Goal: Transaction & Acquisition: Purchase product/service

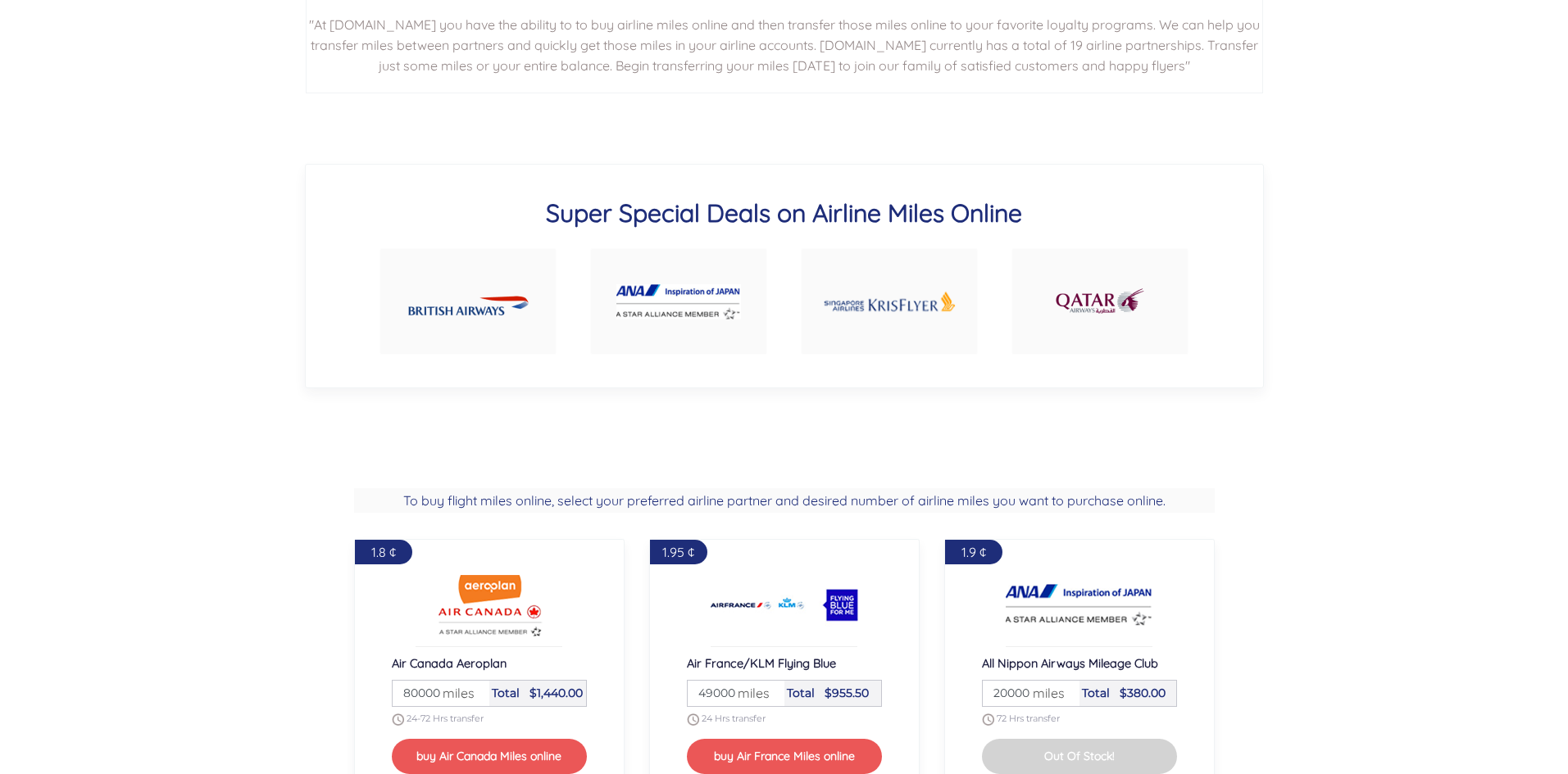
scroll to position [1009, 0]
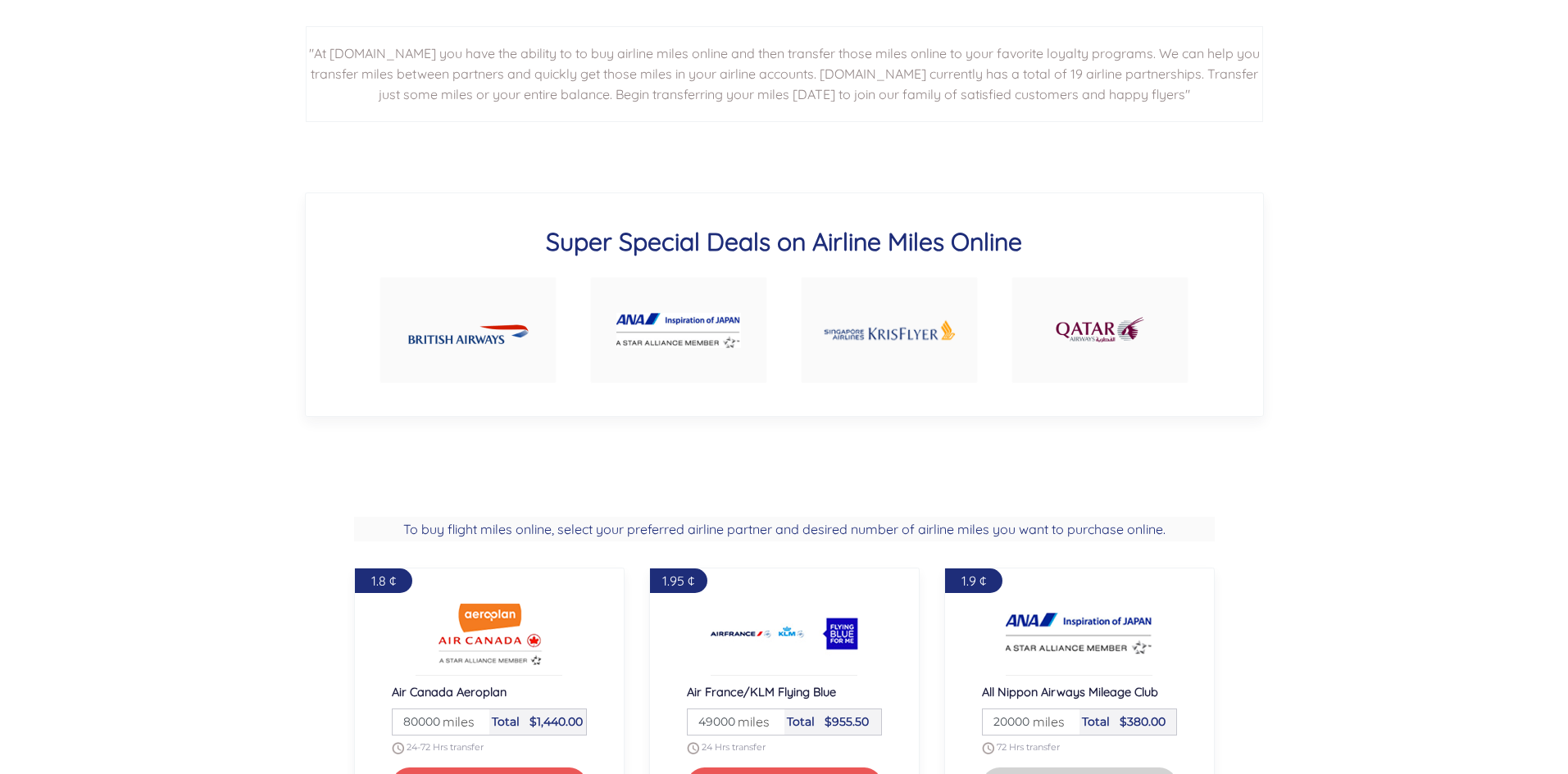
click at [1102, 327] on img at bounding box center [1100, 330] width 92 height 44
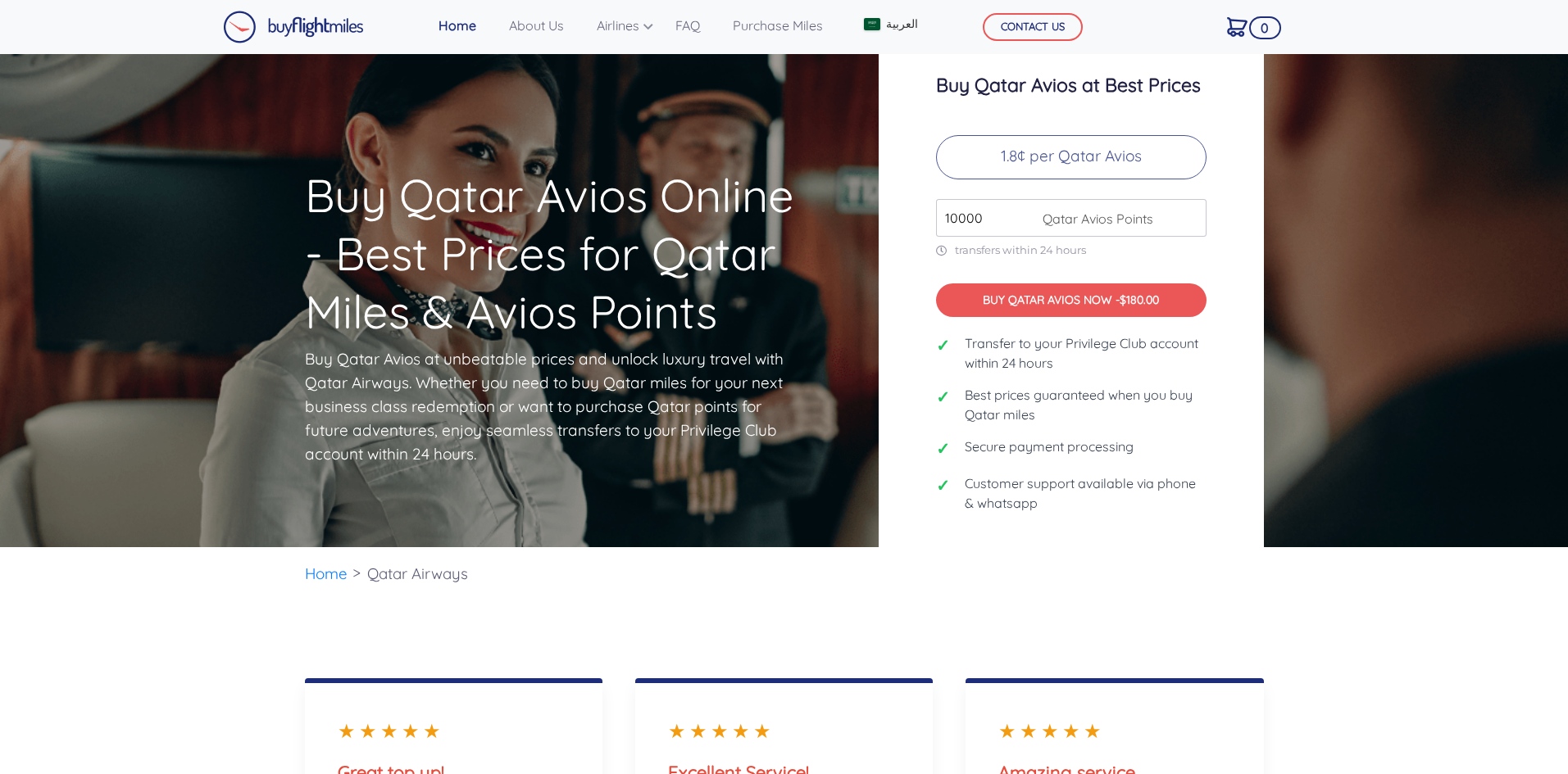
click at [1058, 156] on p "1.8¢ per Qatar Avios" at bounding box center [1071, 157] width 271 height 44
click at [1045, 220] on span "Qatar Avios Points" at bounding box center [1094, 218] width 119 height 19
click at [1191, 208] on input "10000" at bounding box center [1071, 218] width 271 height 37
click at [1121, 212] on span "Qatar Avios Points" at bounding box center [1094, 218] width 119 height 19
click at [1190, 214] on input "11000" at bounding box center [1071, 218] width 271 height 37
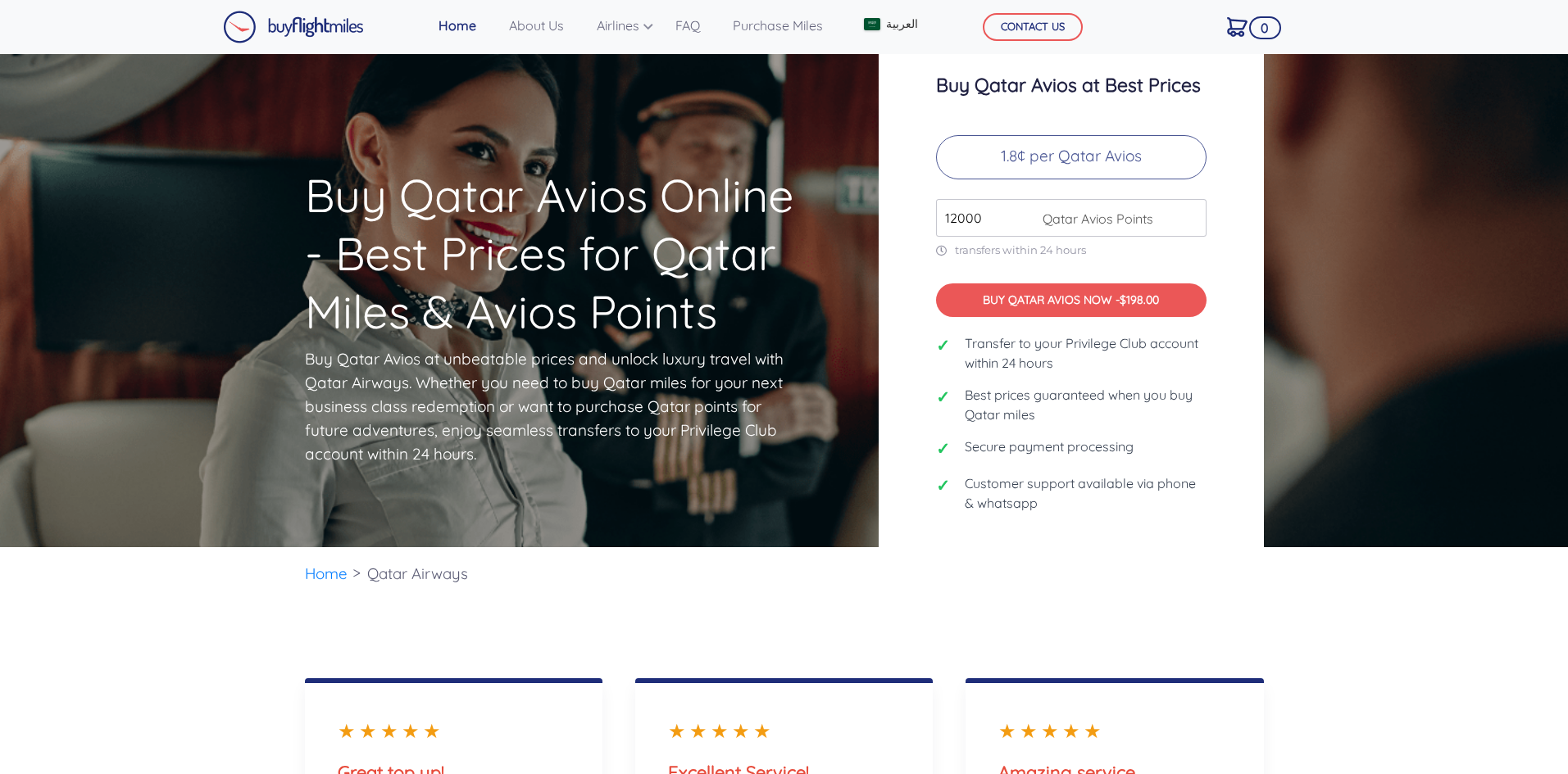
click at [1190, 214] on input "12000" at bounding box center [1071, 218] width 271 height 37
click at [1190, 214] on input "13000" at bounding box center [1071, 218] width 271 height 37
click at [1190, 214] on input "14000" at bounding box center [1071, 218] width 271 height 37
click at [1190, 214] on input "15000" at bounding box center [1071, 218] width 271 height 37
click at [1190, 214] on input "16000" at bounding box center [1071, 218] width 271 height 37
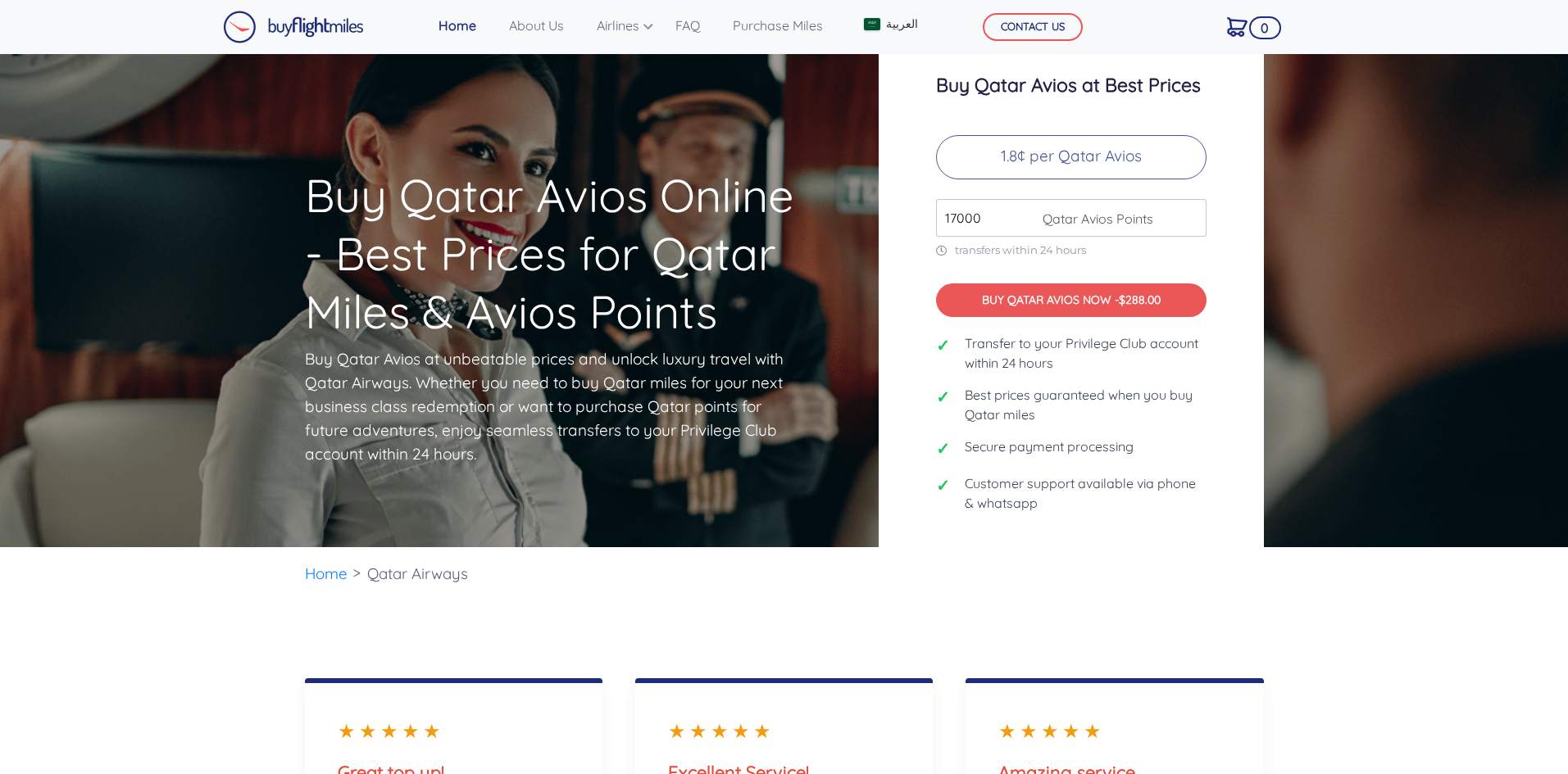
click at [1190, 214] on input "17000" at bounding box center [1071, 218] width 271 height 37
click at [1190, 214] on input "18000" at bounding box center [1071, 218] width 271 height 37
click at [1190, 214] on input "19000" at bounding box center [1071, 218] width 271 height 37
click at [1190, 214] on input "20000" at bounding box center [1071, 218] width 271 height 37
click at [1190, 214] on input "21000" at bounding box center [1071, 218] width 271 height 37
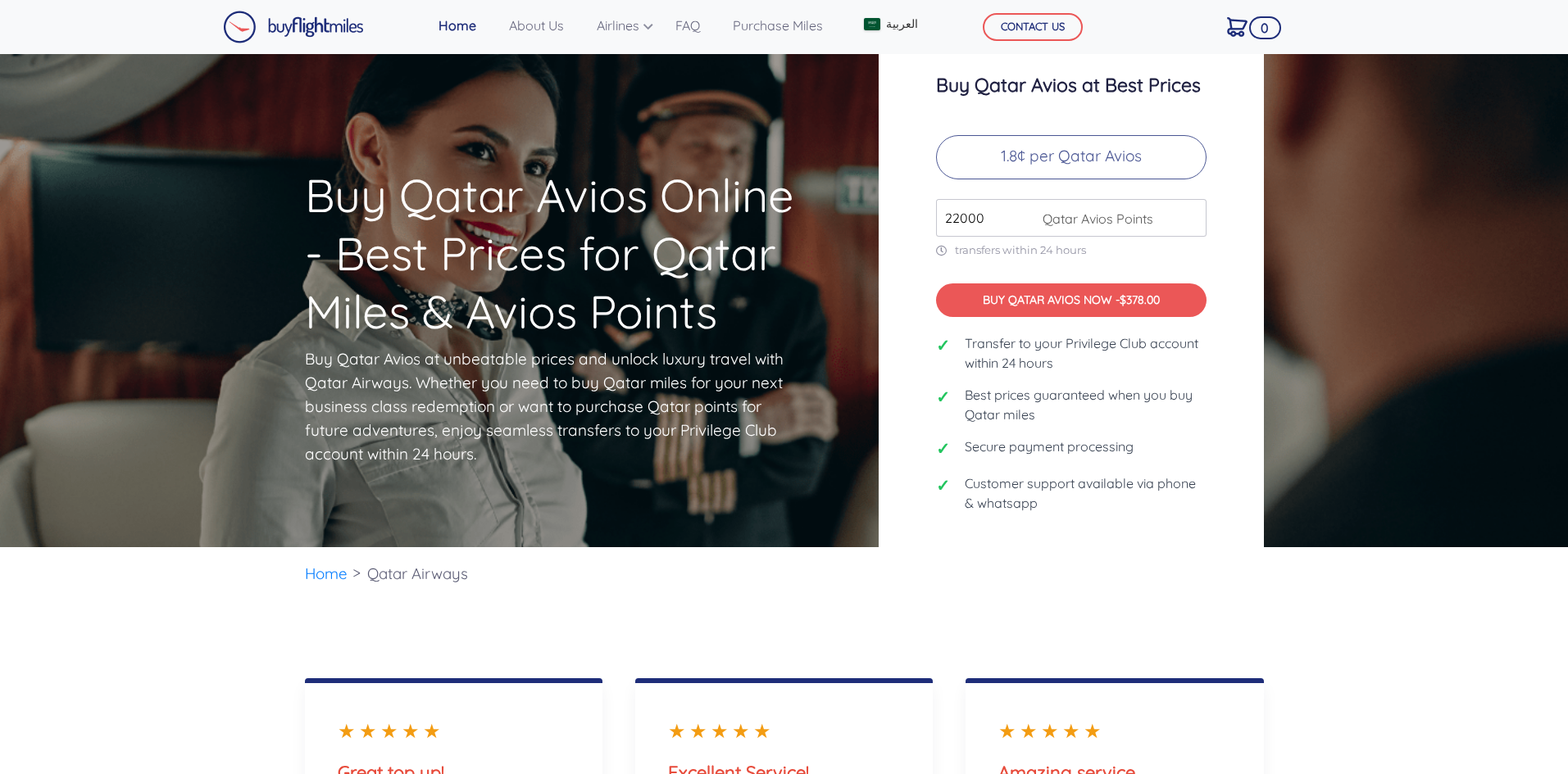
click at [1190, 214] on input "22000" at bounding box center [1071, 218] width 271 height 37
click at [1190, 214] on input "23000" at bounding box center [1071, 218] width 271 height 37
click at [1190, 214] on input "24000" at bounding box center [1071, 218] width 271 height 37
click at [1190, 214] on input "25000" at bounding box center [1071, 218] width 271 height 37
click at [1190, 214] on input "26000" at bounding box center [1071, 218] width 271 height 37
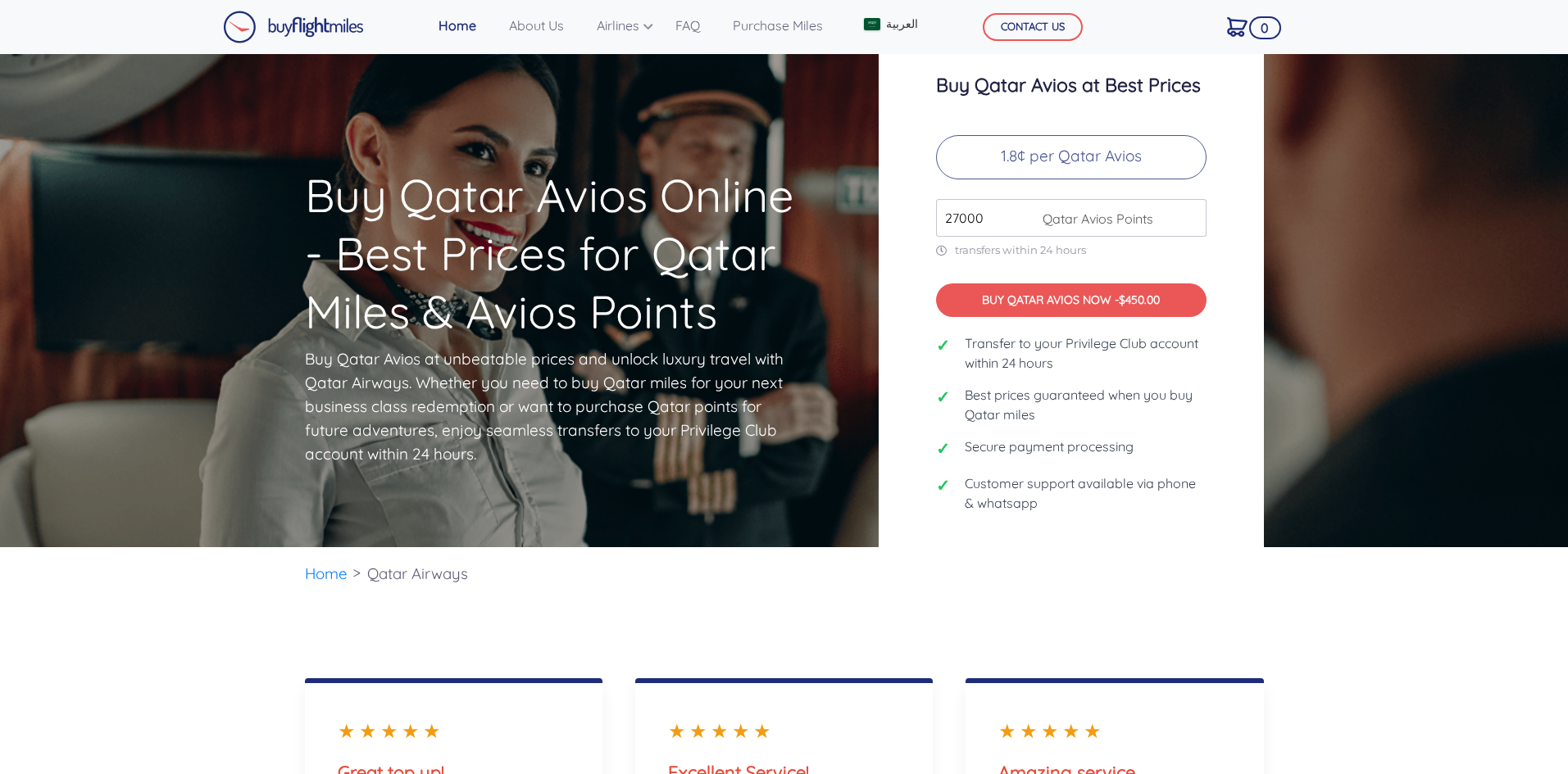
click at [1190, 214] on input "27000" at bounding box center [1071, 218] width 271 height 37
click at [1190, 214] on input "28000" at bounding box center [1071, 218] width 271 height 37
click at [1190, 214] on input "29000" at bounding box center [1071, 218] width 271 height 37
click at [1190, 214] on input "30000" at bounding box center [1071, 218] width 271 height 37
click at [1190, 214] on input "31000" at bounding box center [1071, 218] width 271 height 37
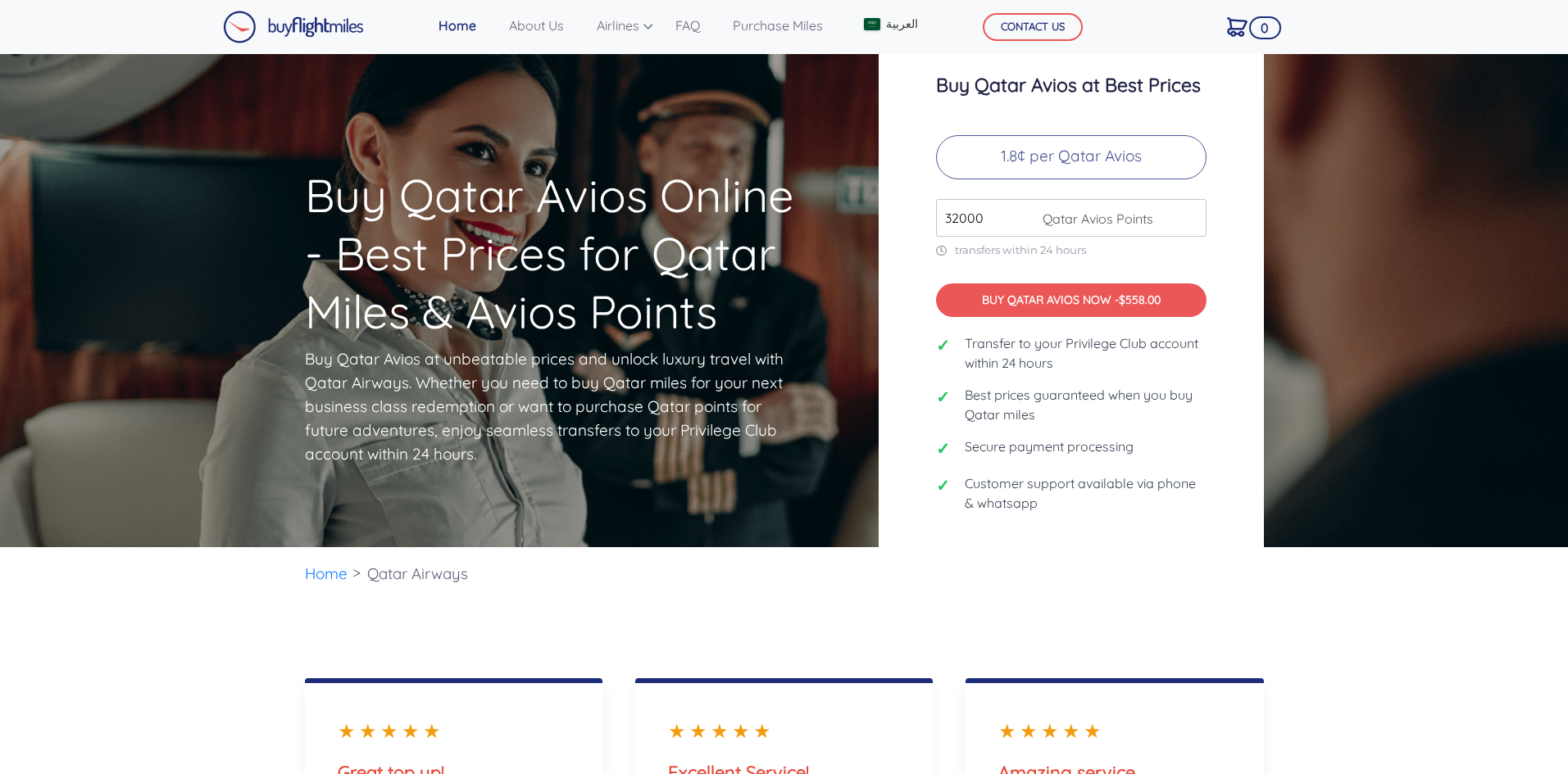
click at [1190, 214] on input "32000" at bounding box center [1071, 218] width 271 height 37
click at [1190, 214] on input "33000" at bounding box center [1071, 218] width 271 height 37
click at [1190, 214] on input "34000" at bounding box center [1071, 218] width 271 height 37
click at [1190, 214] on input "35000" at bounding box center [1071, 218] width 271 height 37
click at [1190, 214] on input "36000" at bounding box center [1071, 218] width 271 height 37
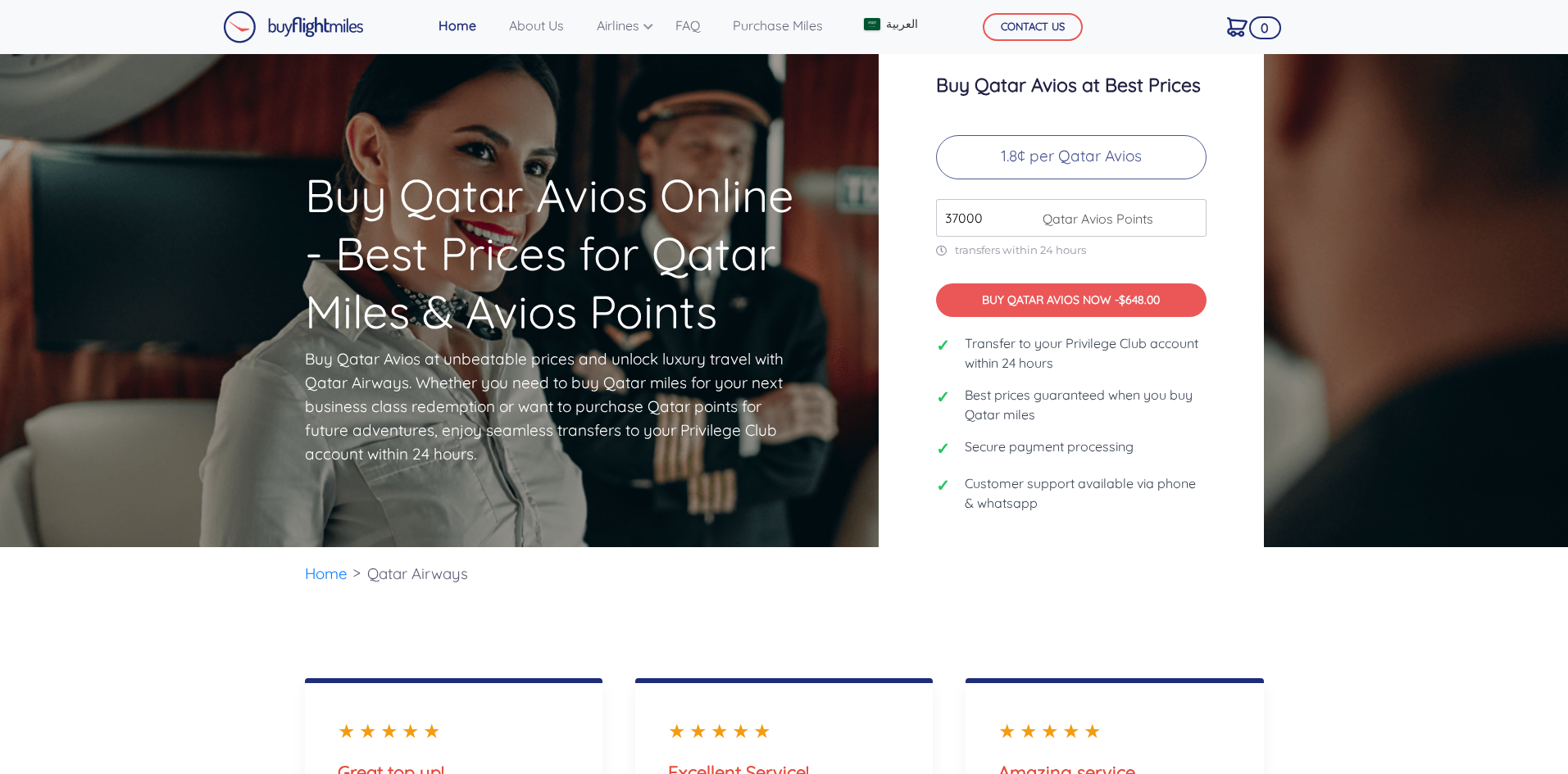
click at [1190, 214] on input "37000" at bounding box center [1071, 218] width 271 height 37
click at [1190, 214] on input "38000" at bounding box center [1071, 218] width 271 height 37
click at [1190, 214] on input "39000" at bounding box center [1071, 218] width 271 height 37
click at [1190, 214] on input "40000" at bounding box center [1071, 218] width 271 height 37
click at [1190, 214] on input "42000" at bounding box center [1071, 218] width 271 height 37
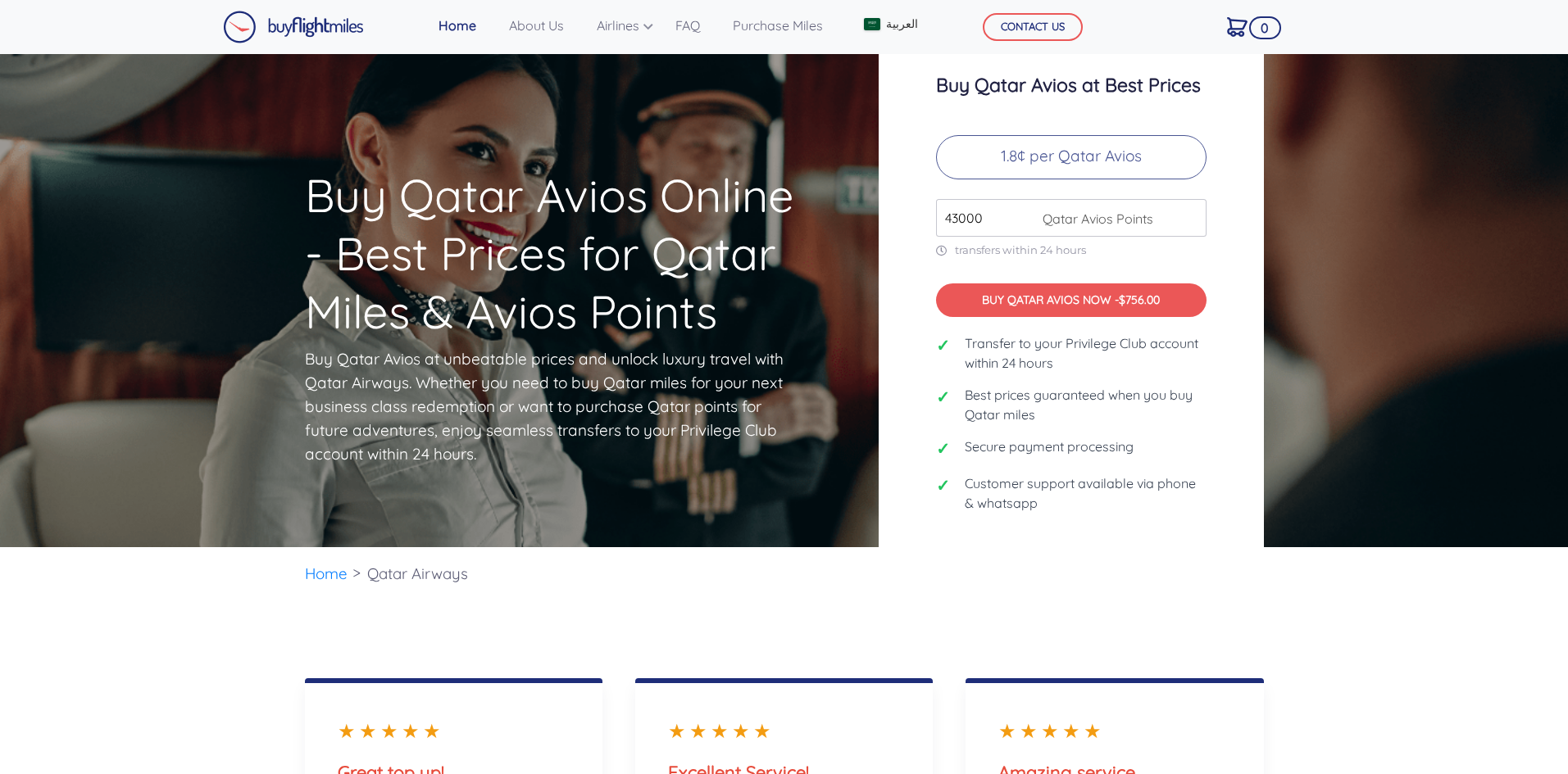
click at [1190, 214] on input "43000" at bounding box center [1071, 218] width 271 height 37
click at [1190, 214] on input "44000" at bounding box center [1071, 218] width 271 height 37
click at [1190, 214] on input "45000" at bounding box center [1071, 218] width 271 height 37
click at [1190, 214] on input "46000" at bounding box center [1071, 218] width 271 height 37
click at [1190, 214] on input "47000" at bounding box center [1071, 218] width 271 height 37
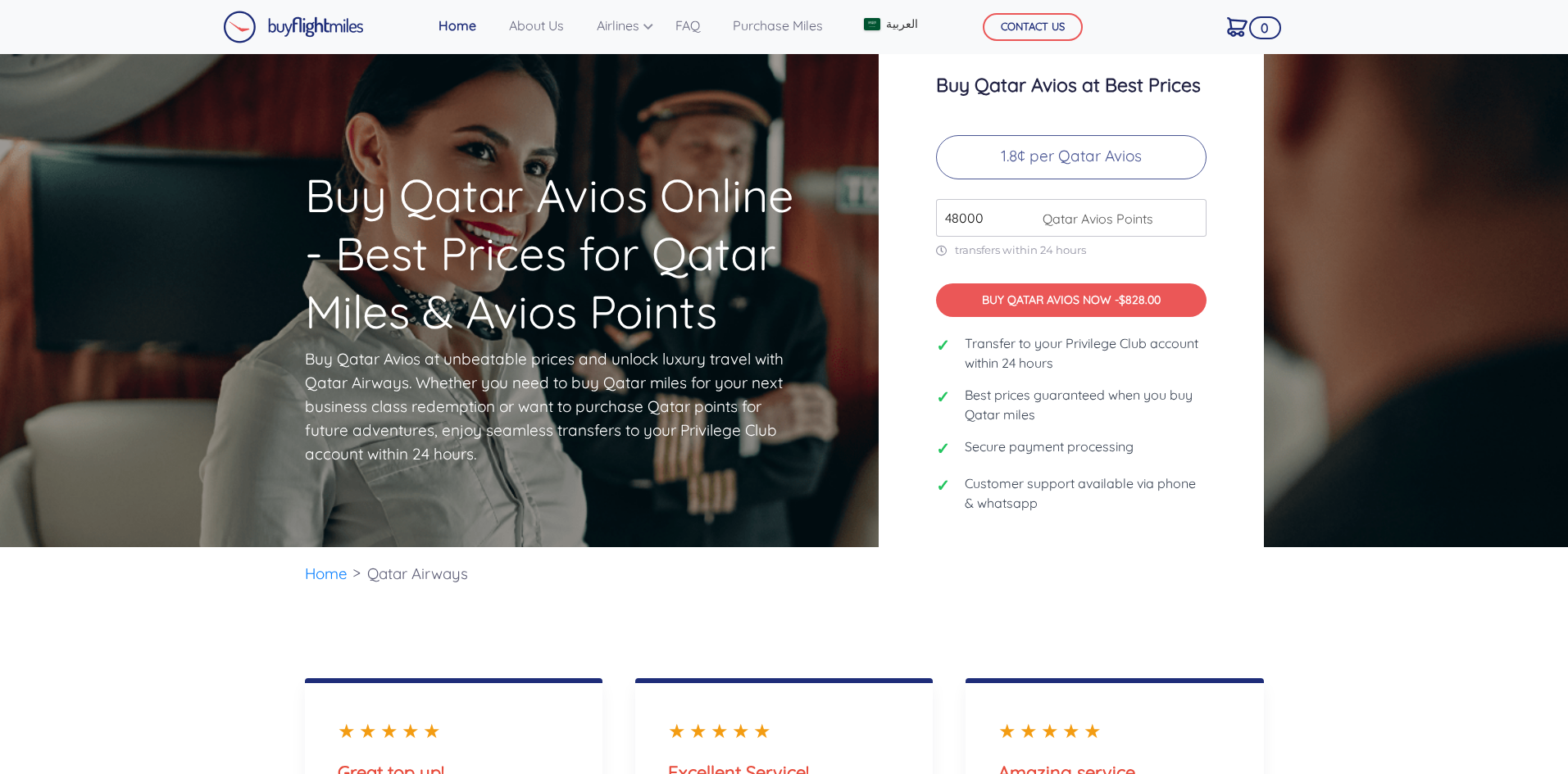
click at [1190, 214] on input "48000" at bounding box center [1071, 218] width 271 height 37
click at [1190, 214] on input "49000" at bounding box center [1071, 218] width 271 height 37
click at [1190, 214] on input "50000" at bounding box center [1071, 218] width 271 height 37
click at [1190, 214] on input "51000" at bounding box center [1071, 218] width 271 height 37
click at [1190, 214] on input "52000" at bounding box center [1071, 218] width 271 height 37
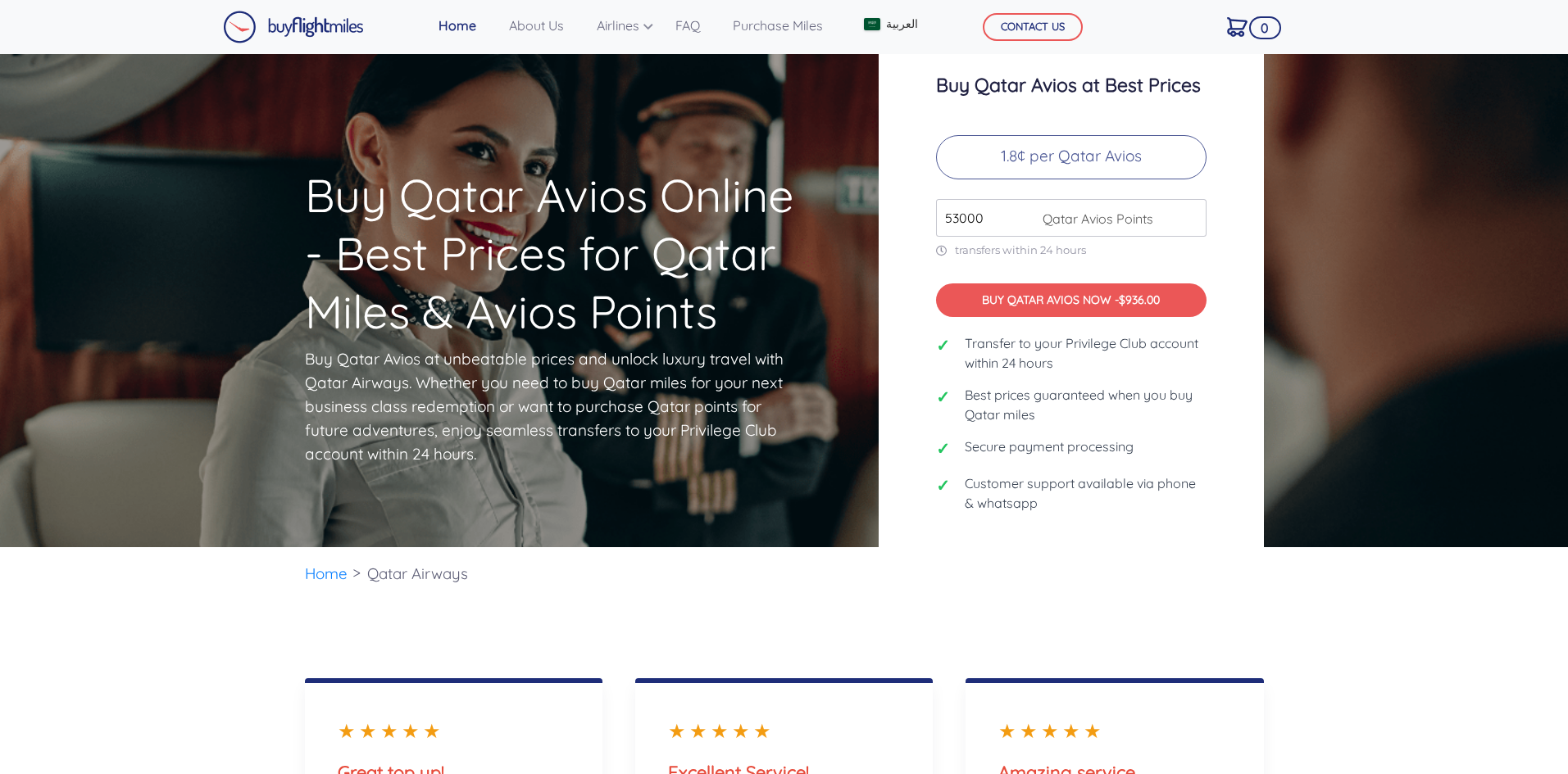
click at [1190, 214] on input "53000" at bounding box center [1071, 218] width 271 height 37
click at [1190, 214] on input "54000" at bounding box center [1071, 218] width 271 height 37
type input "55000"
click at [1190, 214] on input "55000" at bounding box center [1071, 218] width 271 height 37
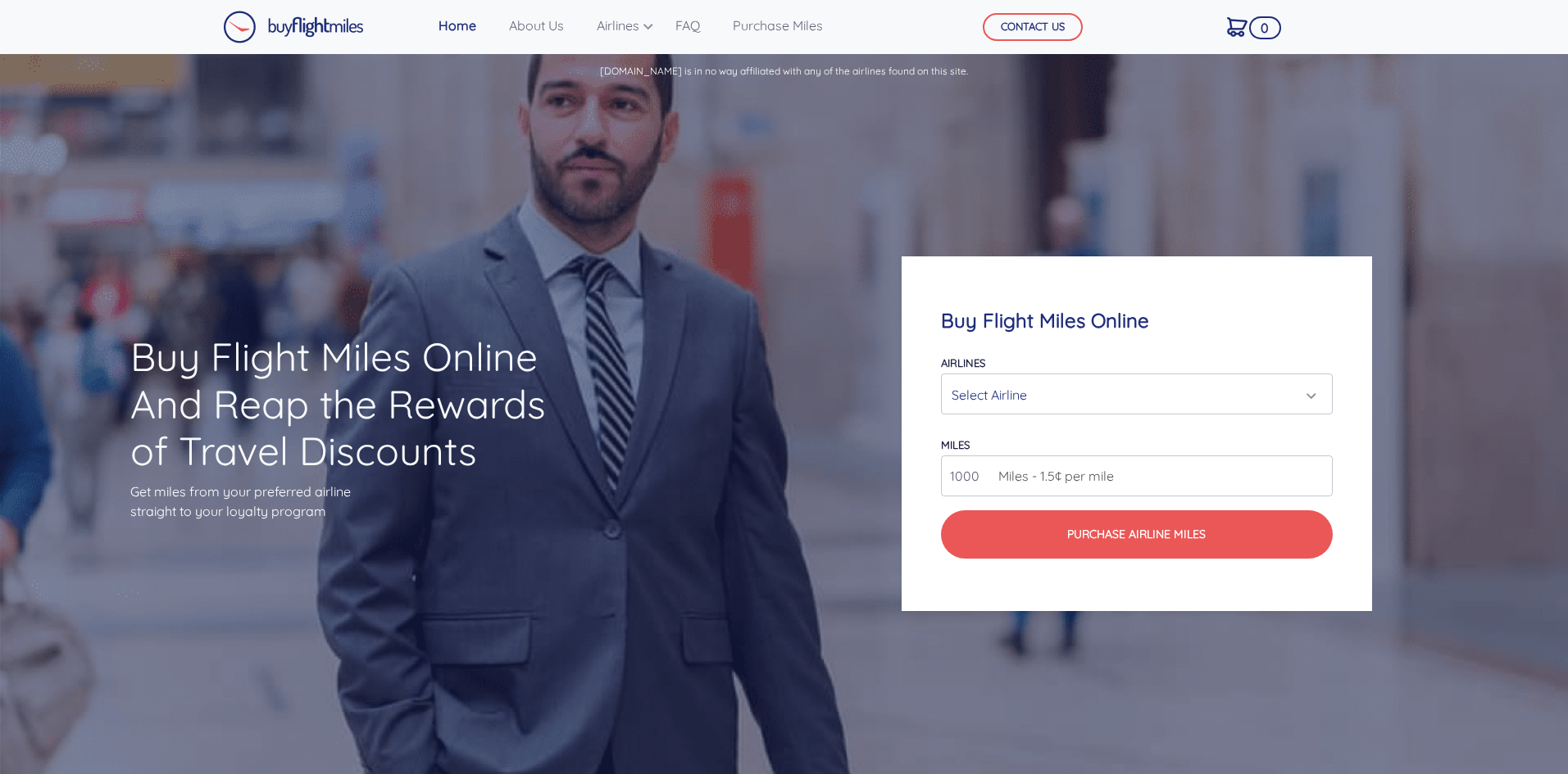
scroll to position [1009, 0]
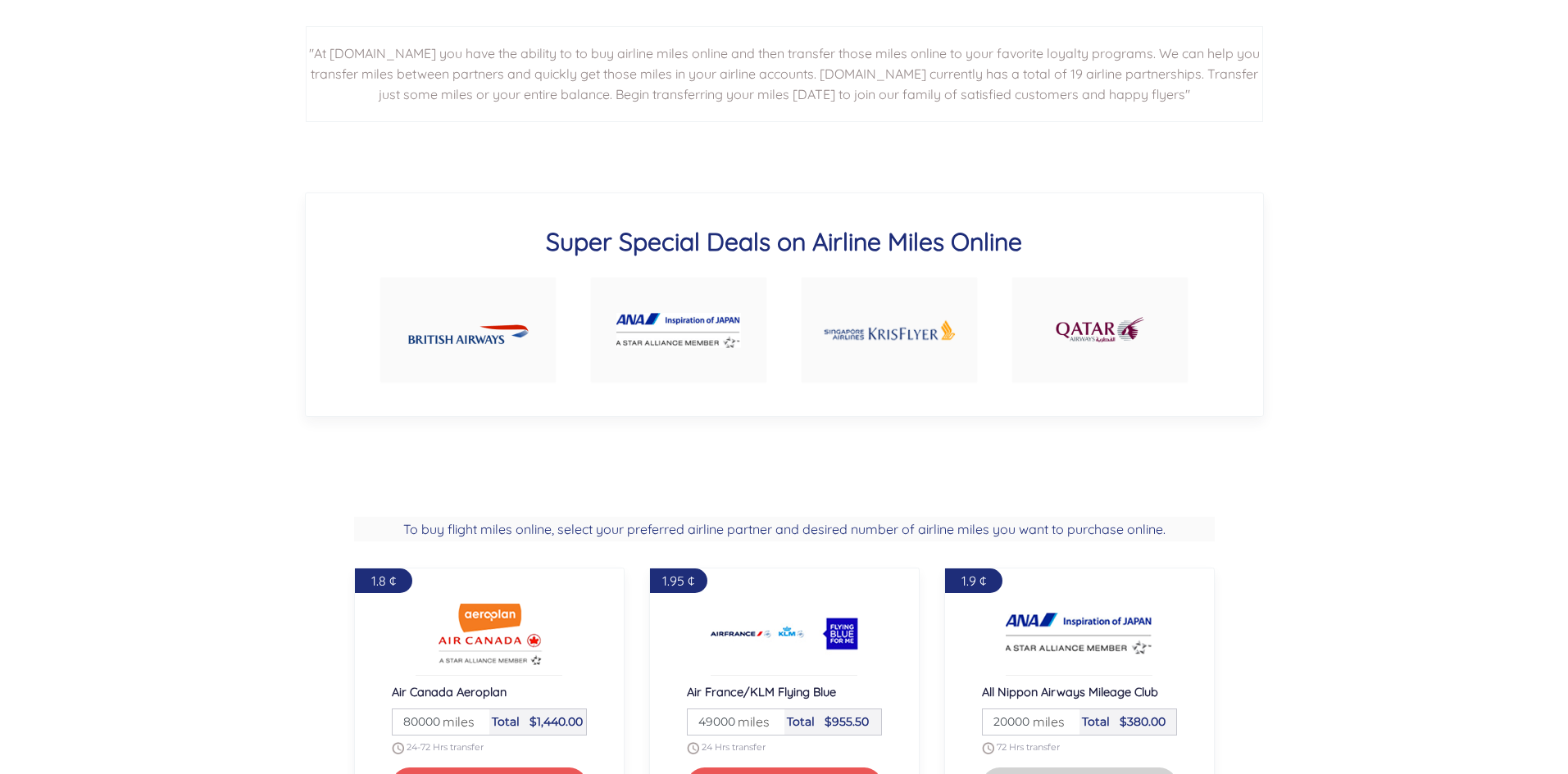
click at [488, 309] on link at bounding box center [468, 331] width 177 height 107
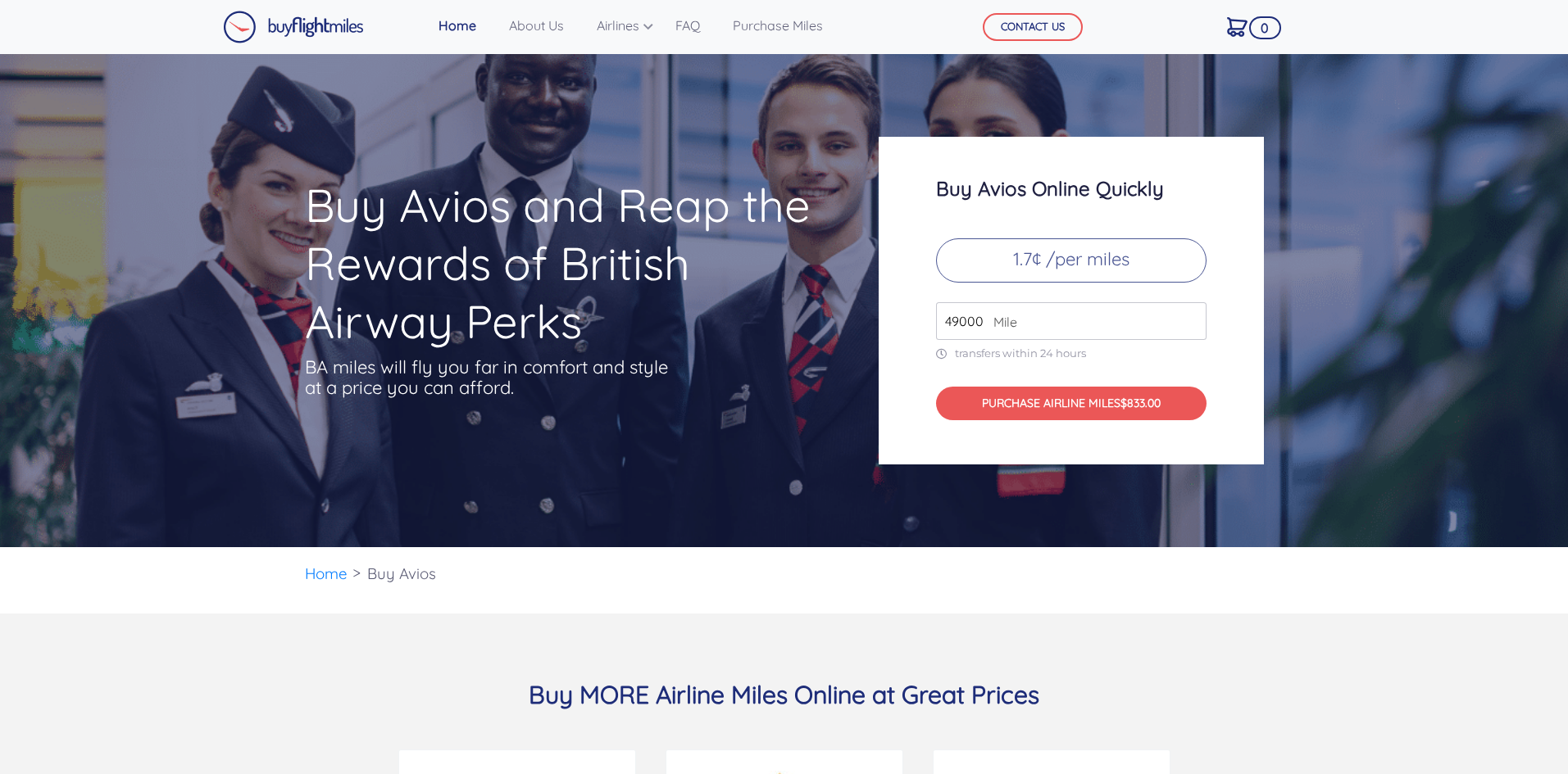
click at [1131, 261] on p "1.7¢ /per miles" at bounding box center [1071, 260] width 271 height 44
click at [1192, 315] on input "50000" at bounding box center [1071, 321] width 271 height 37
click at [1192, 315] on input "51000" at bounding box center [1071, 321] width 271 height 37
click at [1192, 315] on input "52000" at bounding box center [1071, 321] width 271 height 37
click at [1192, 315] on input "53000" at bounding box center [1071, 321] width 271 height 37
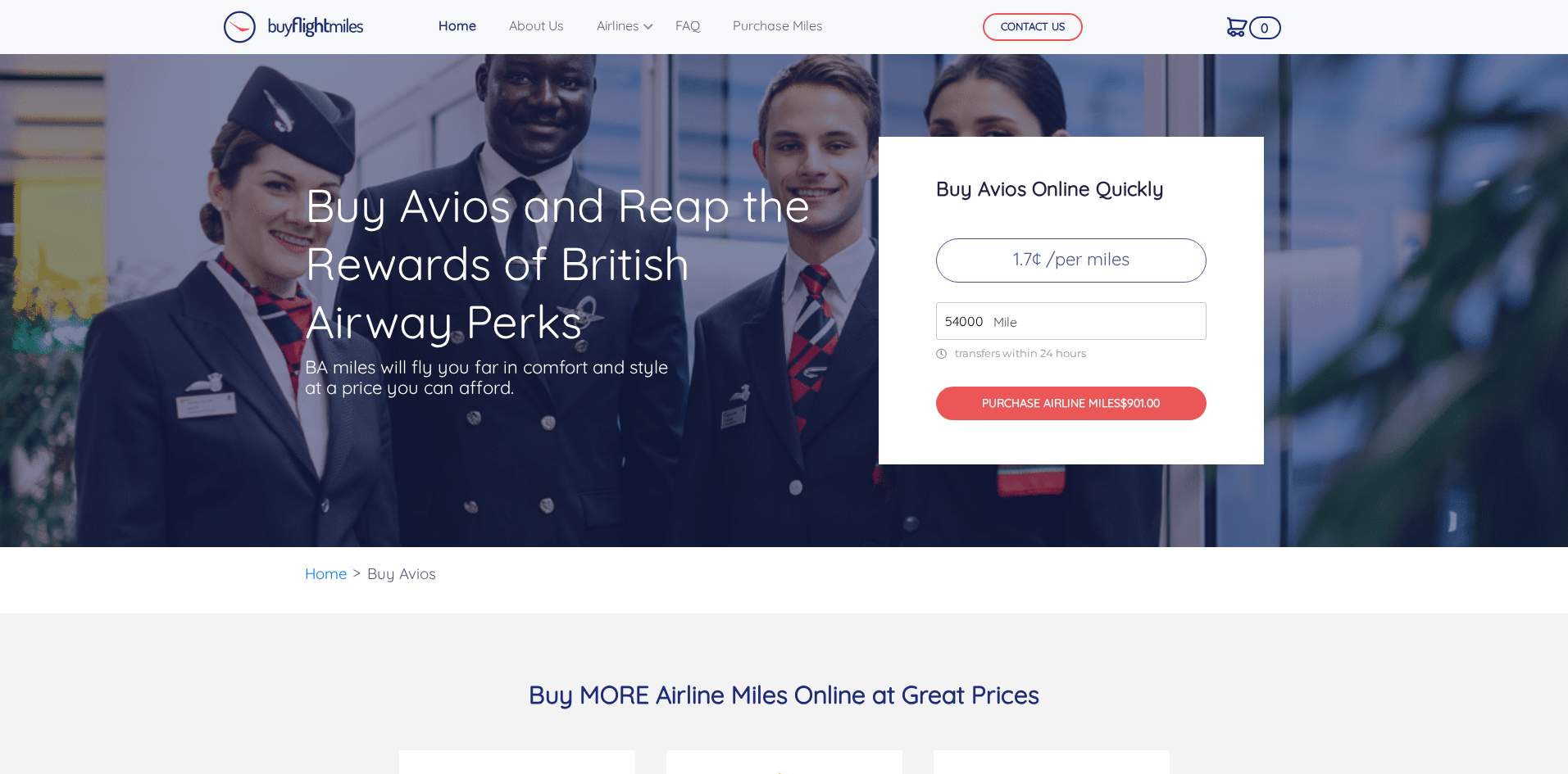
click at [1192, 315] on input "54000" at bounding box center [1071, 321] width 271 height 37
click at [1192, 315] on input "55000" at bounding box center [1071, 321] width 271 height 37
click at [1192, 315] on input "56000" at bounding box center [1071, 321] width 271 height 37
click at [1192, 315] on input "57000" at bounding box center [1071, 321] width 271 height 37
click at [1192, 315] on input "58000" at bounding box center [1071, 321] width 271 height 37
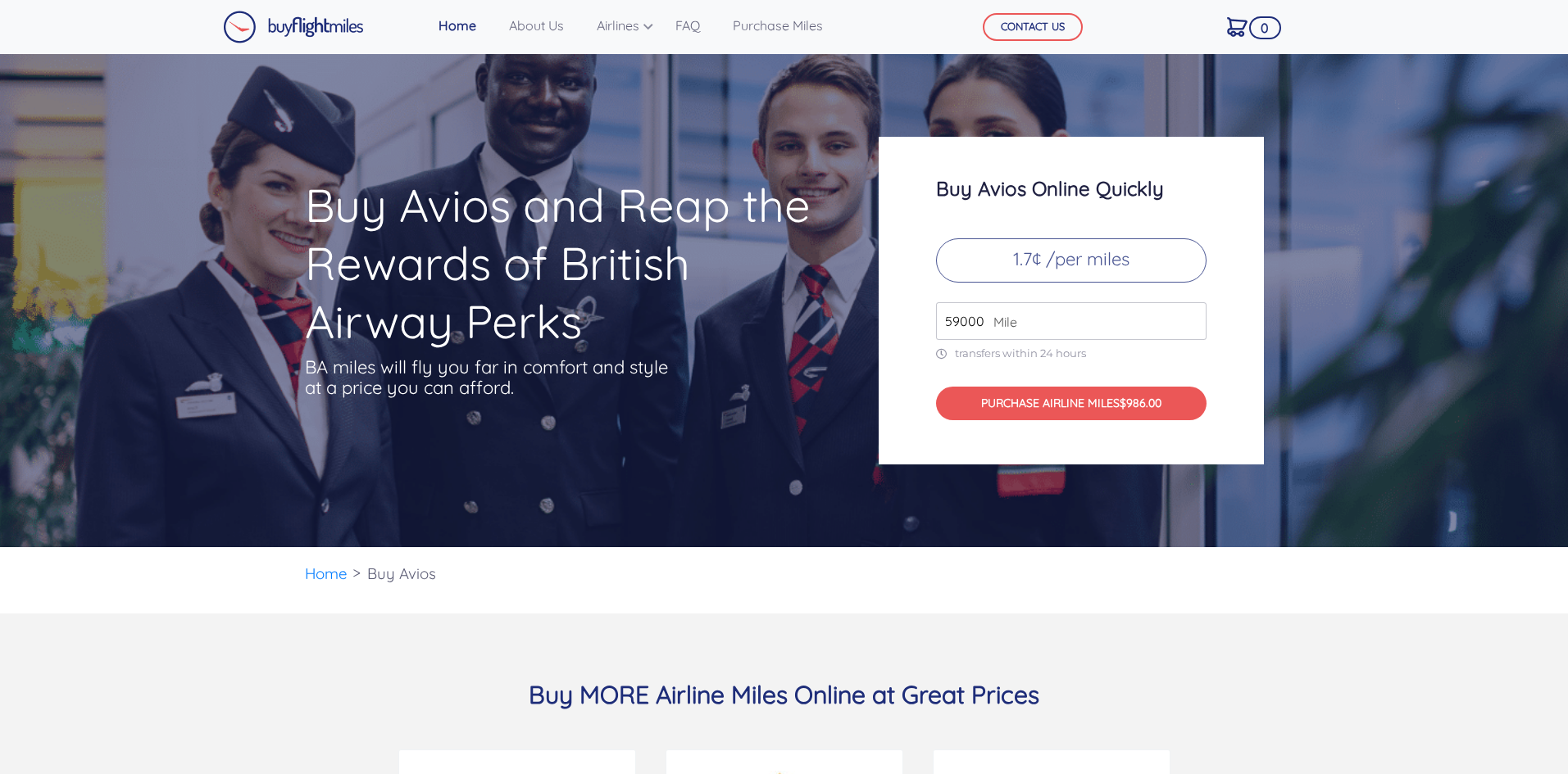
click at [1192, 315] on input "59000" at bounding box center [1071, 321] width 271 height 37
click at [1192, 315] on input "60000" at bounding box center [1071, 321] width 271 height 37
click at [1192, 315] on input "61000" at bounding box center [1071, 321] width 271 height 37
click at [1192, 315] on input "62000" at bounding box center [1071, 321] width 271 height 37
click at [1192, 315] on input "63000" at bounding box center [1071, 321] width 271 height 37
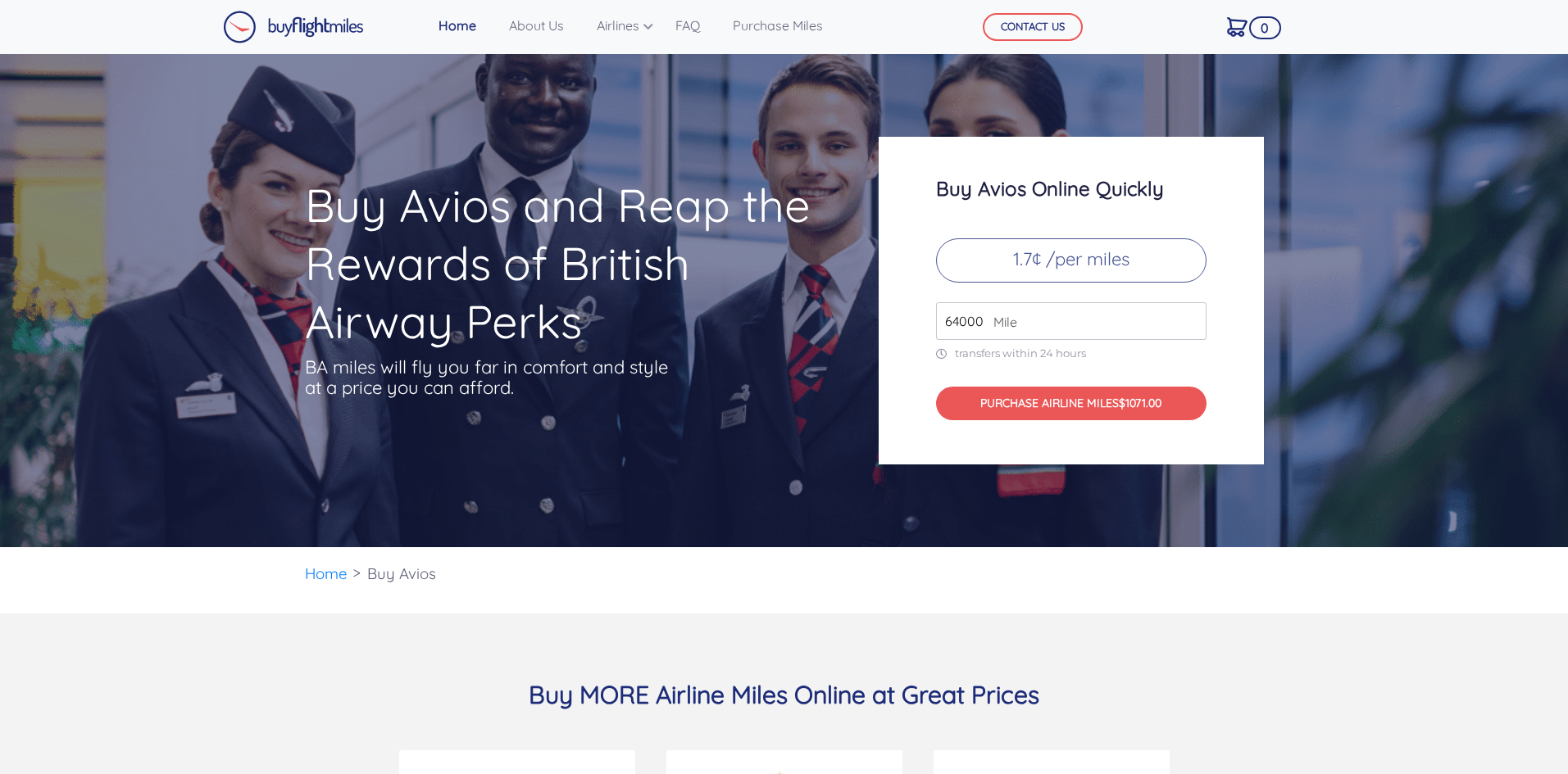
click at [1192, 315] on input "64000" at bounding box center [1071, 321] width 271 height 37
click at [1192, 315] on input "65000" at bounding box center [1071, 321] width 271 height 37
click at [1192, 315] on input "66000" at bounding box center [1071, 321] width 271 height 37
click at [1192, 315] on input "67000" at bounding box center [1071, 321] width 271 height 37
click at [1192, 315] on input "68000" at bounding box center [1071, 321] width 271 height 37
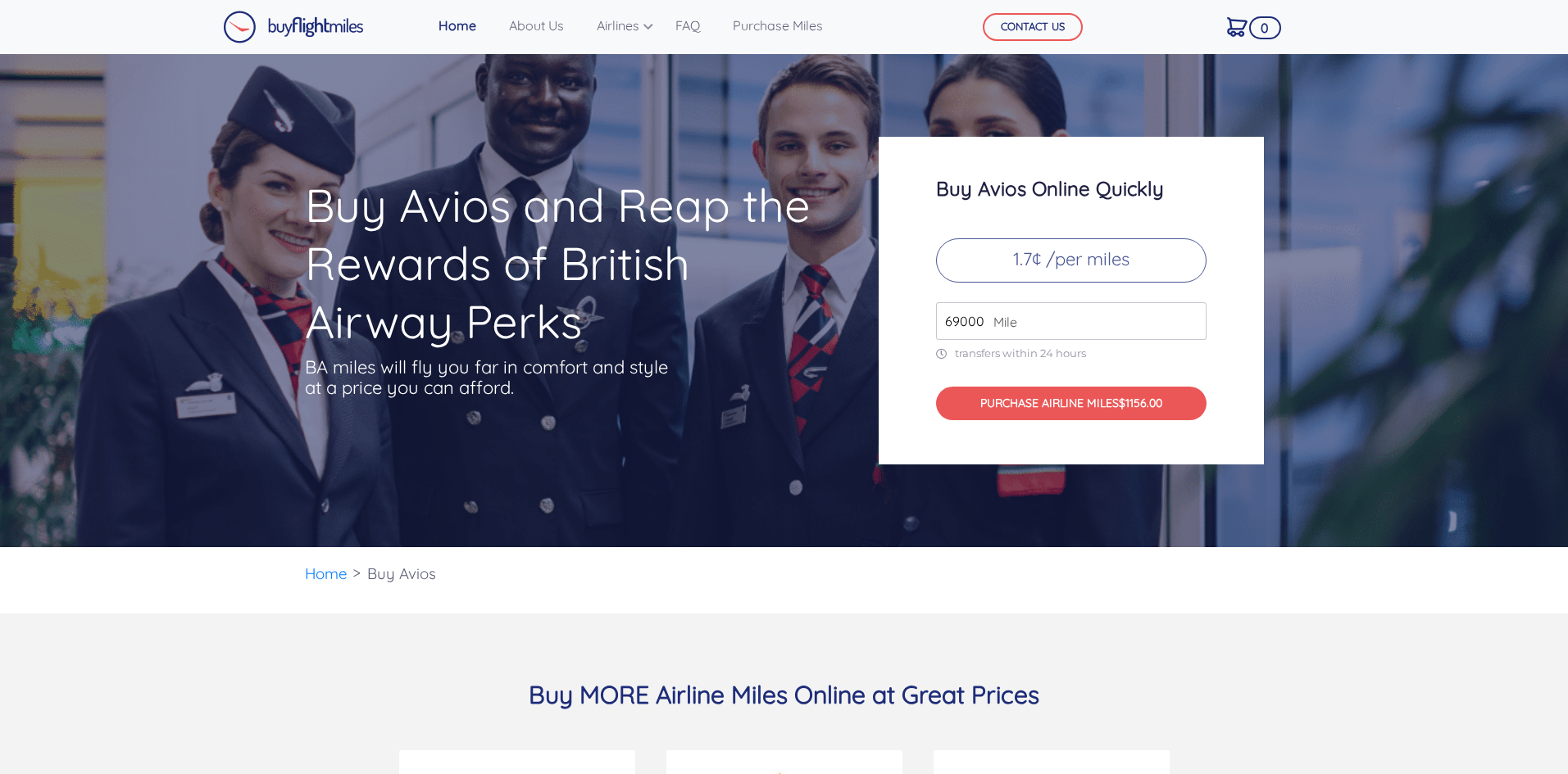
click at [1192, 315] on input "69000" at bounding box center [1071, 321] width 271 height 37
click at [1192, 315] on input "70000" at bounding box center [1071, 321] width 271 height 37
click at [1192, 315] on input "71000" at bounding box center [1071, 321] width 271 height 37
click at [1192, 315] on input "72000" at bounding box center [1071, 321] width 271 height 37
click at [1192, 315] on input "73000" at bounding box center [1071, 321] width 271 height 37
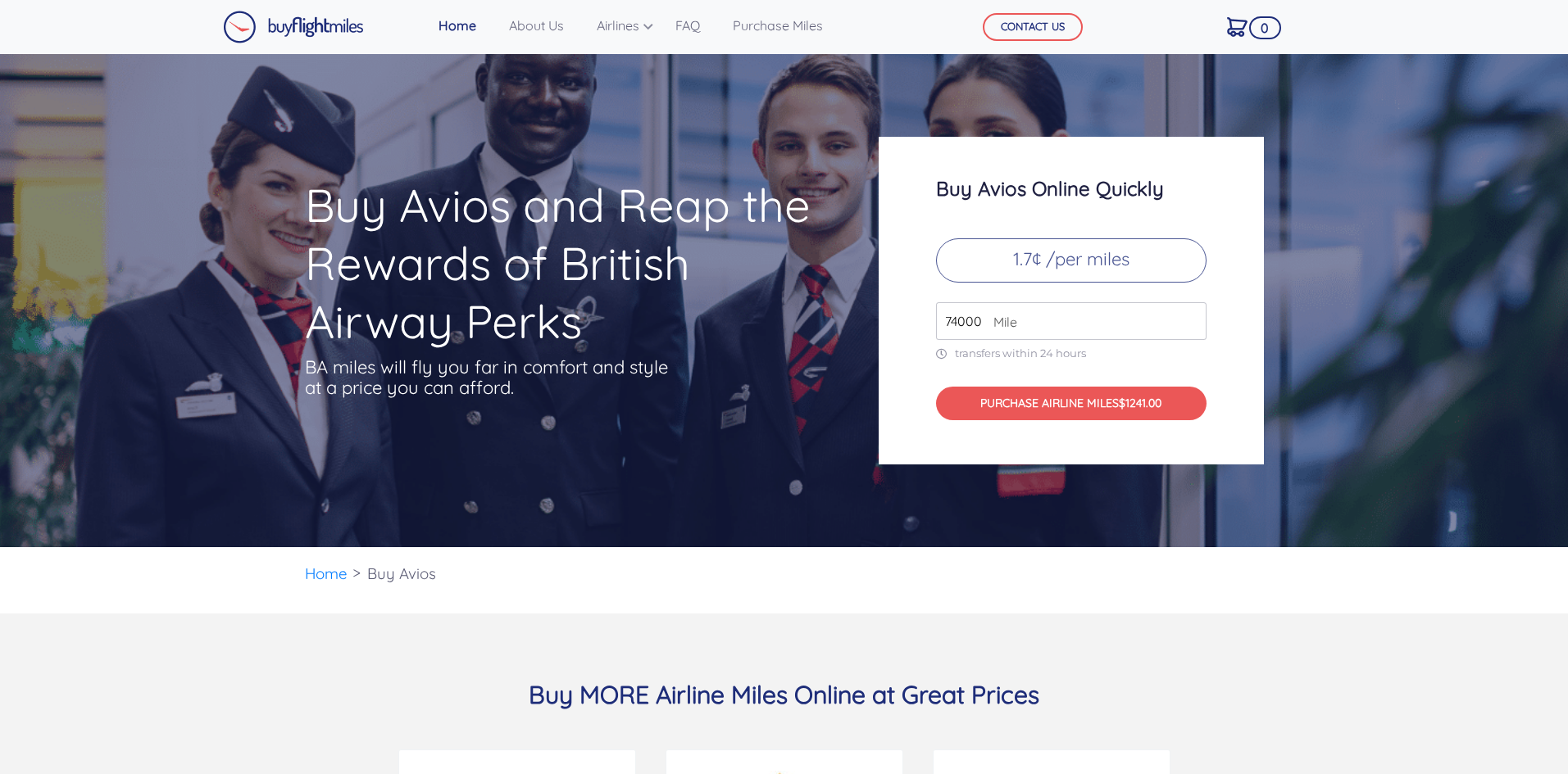
click at [1192, 315] on input "74000" at bounding box center [1071, 321] width 271 height 37
click at [1192, 315] on input "75000" at bounding box center [1071, 321] width 271 height 37
click at [1192, 315] on input "76000" at bounding box center [1071, 321] width 271 height 37
click at [1192, 315] on input "77000" at bounding box center [1071, 321] width 271 height 37
click at [1192, 315] on input "78000" at bounding box center [1071, 321] width 271 height 37
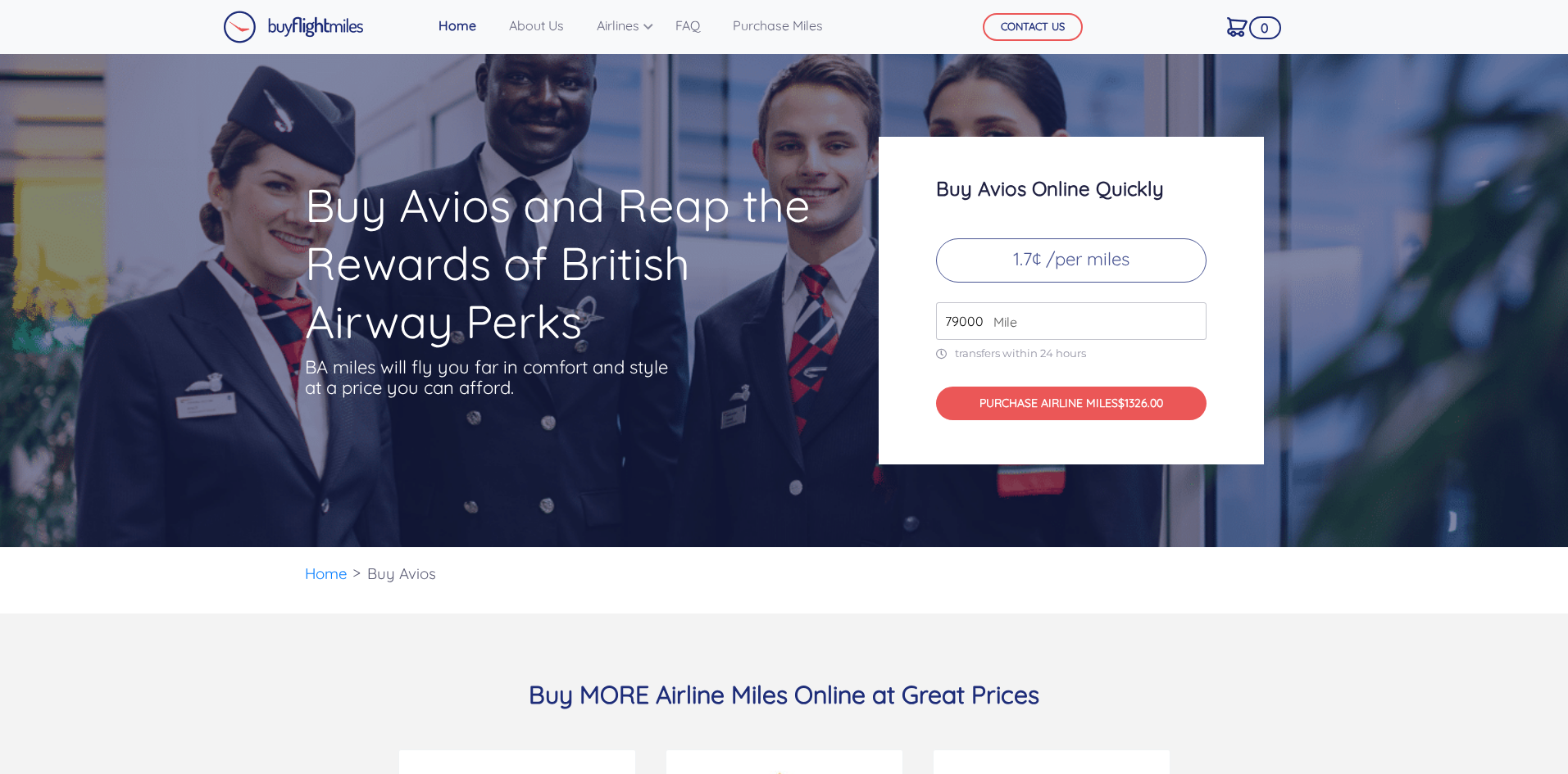
click at [1192, 315] on input "79000" at bounding box center [1071, 321] width 271 height 37
click at [1192, 315] on input "80000" at bounding box center [1071, 321] width 271 height 37
click at [1192, 315] on input "81000" at bounding box center [1071, 321] width 271 height 37
click at [1192, 315] on input "82000" at bounding box center [1071, 321] width 271 height 37
click at [1192, 315] on input "83000" at bounding box center [1071, 321] width 271 height 37
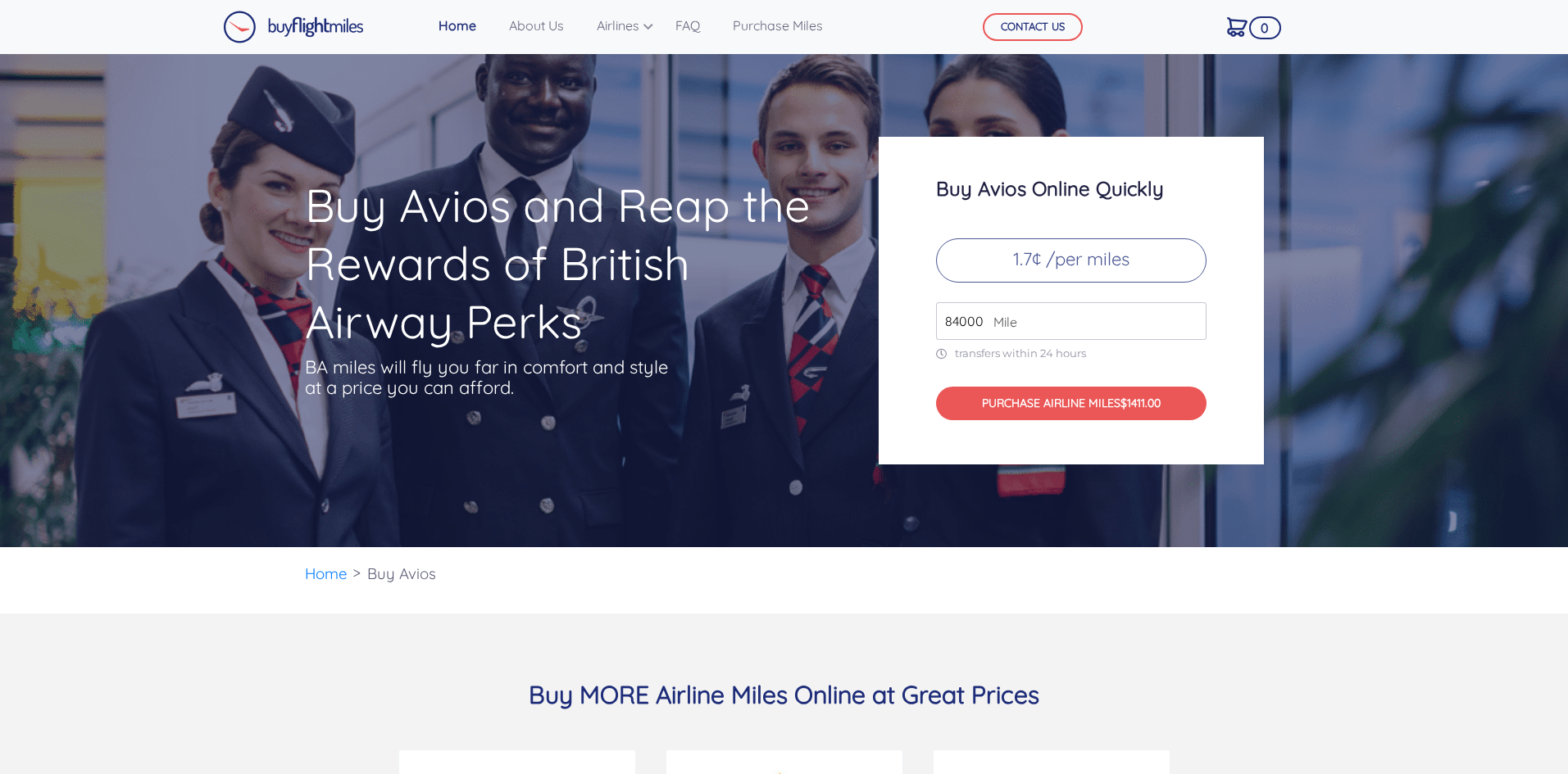
click at [1192, 315] on input "84000" at bounding box center [1071, 321] width 271 height 37
click at [1192, 315] on input "85000" at bounding box center [1071, 321] width 271 height 37
click at [1192, 315] on input "86000" at bounding box center [1071, 321] width 271 height 37
click at [1192, 315] on input "87000" at bounding box center [1071, 321] width 271 height 37
click at [1192, 315] on input "88000" at bounding box center [1071, 321] width 271 height 37
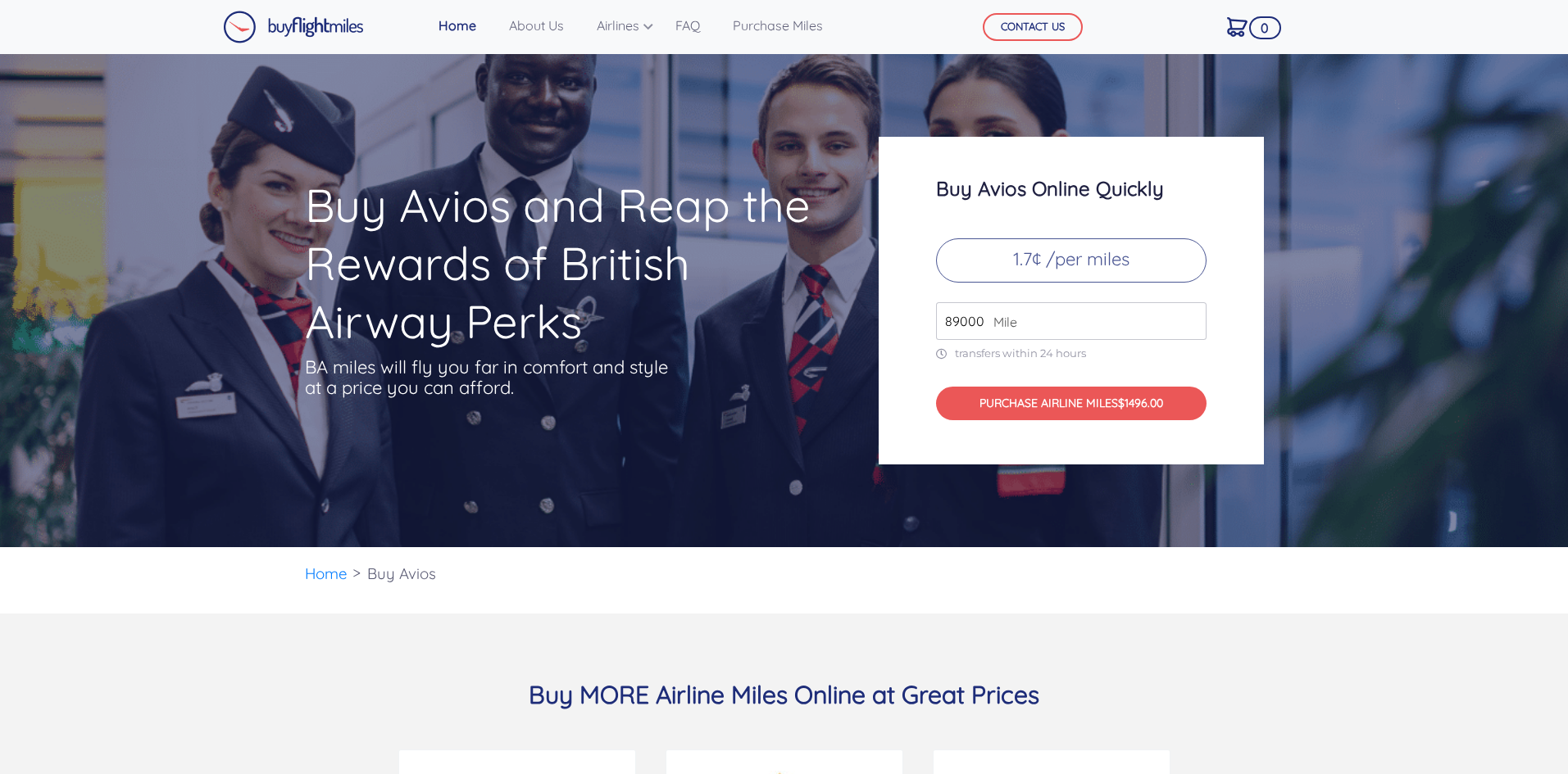
click at [1192, 315] on input "89000" at bounding box center [1071, 321] width 271 height 37
click at [1192, 315] on input "90000" at bounding box center [1071, 321] width 271 height 37
click at [1192, 315] on input "91000" at bounding box center [1071, 321] width 271 height 37
click at [1192, 315] on input "92000" at bounding box center [1071, 321] width 271 height 37
click at [1192, 315] on input "93000" at bounding box center [1071, 321] width 271 height 37
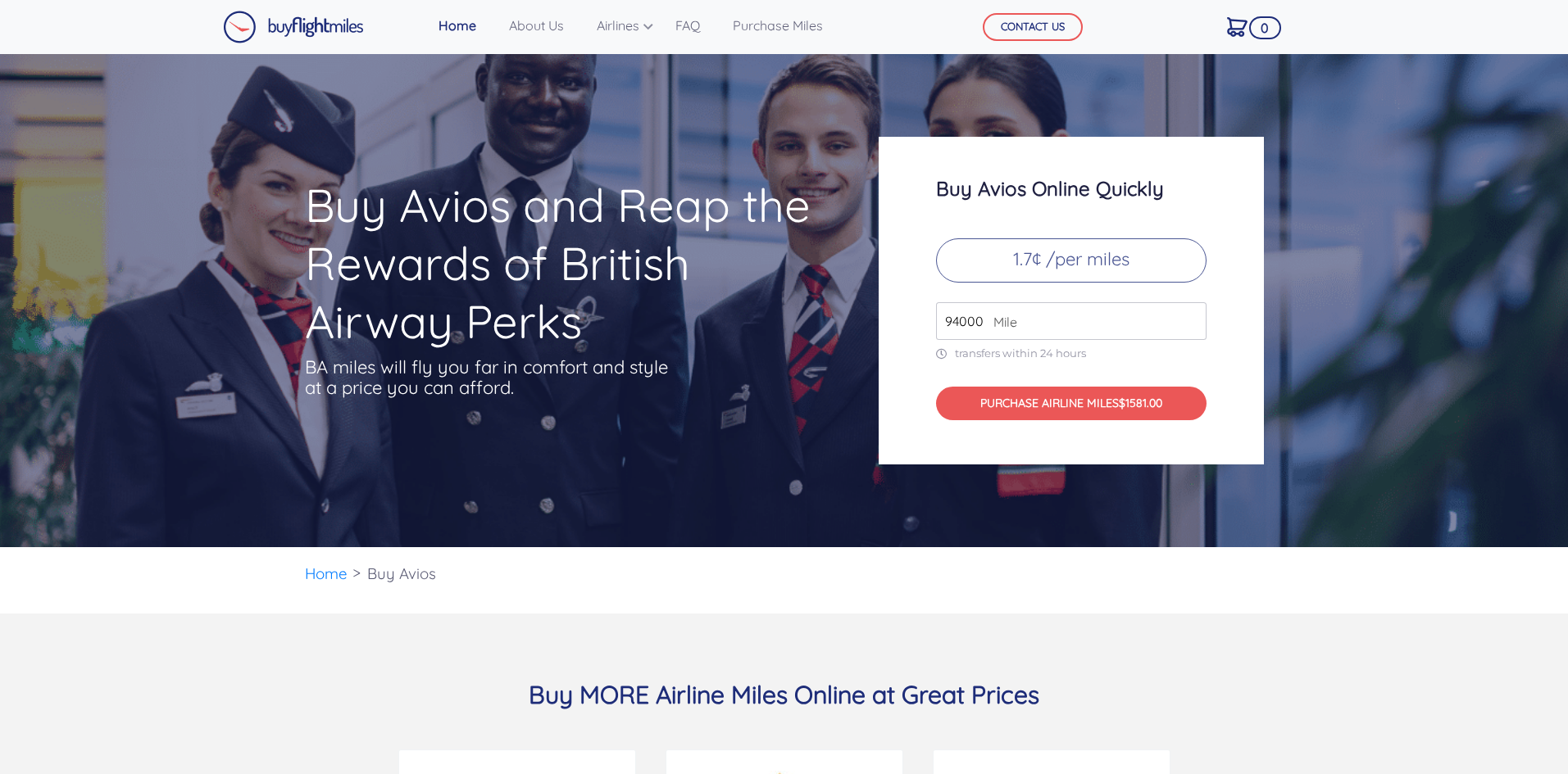
click at [1192, 315] on input "94000" at bounding box center [1071, 321] width 271 height 37
click at [1192, 315] on input "95000" at bounding box center [1071, 321] width 271 height 37
click at [1192, 315] on input "96000" at bounding box center [1071, 321] width 271 height 37
click at [1192, 315] on input "97000" at bounding box center [1071, 321] width 271 height 37
click at [1192, 315] on input "98000" at bounding box center [1071, 321] width 271 height 37
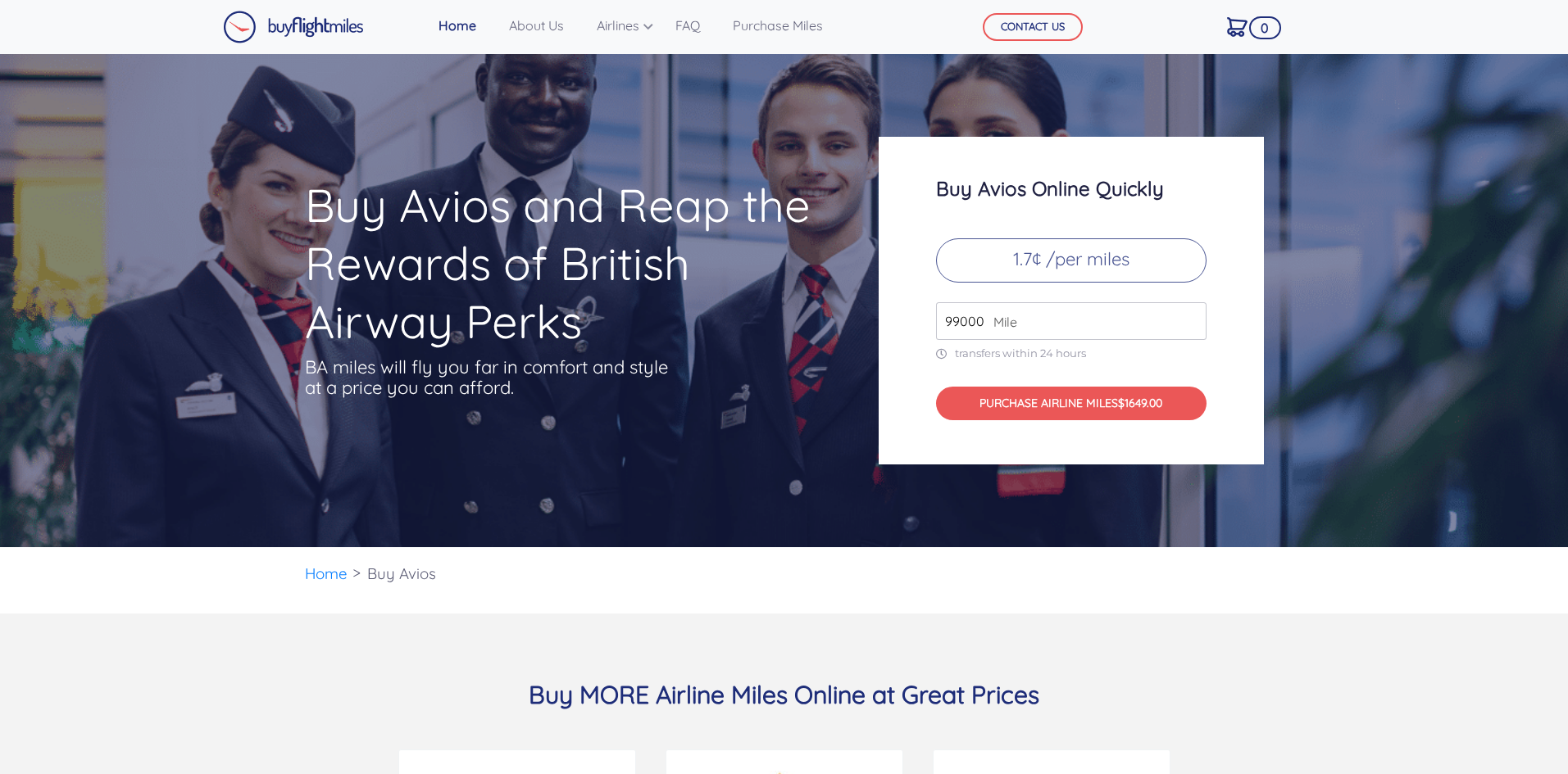
click at [1192, 315] on input "99000" at bounding box center [1071, 321] width 271 height 37
type input "100000"
click at [1192, 315] on input "100000" at bounding box center [1071, 321] width 271 height 37
